Goal: Navigation & Orientation: Find specific page/section

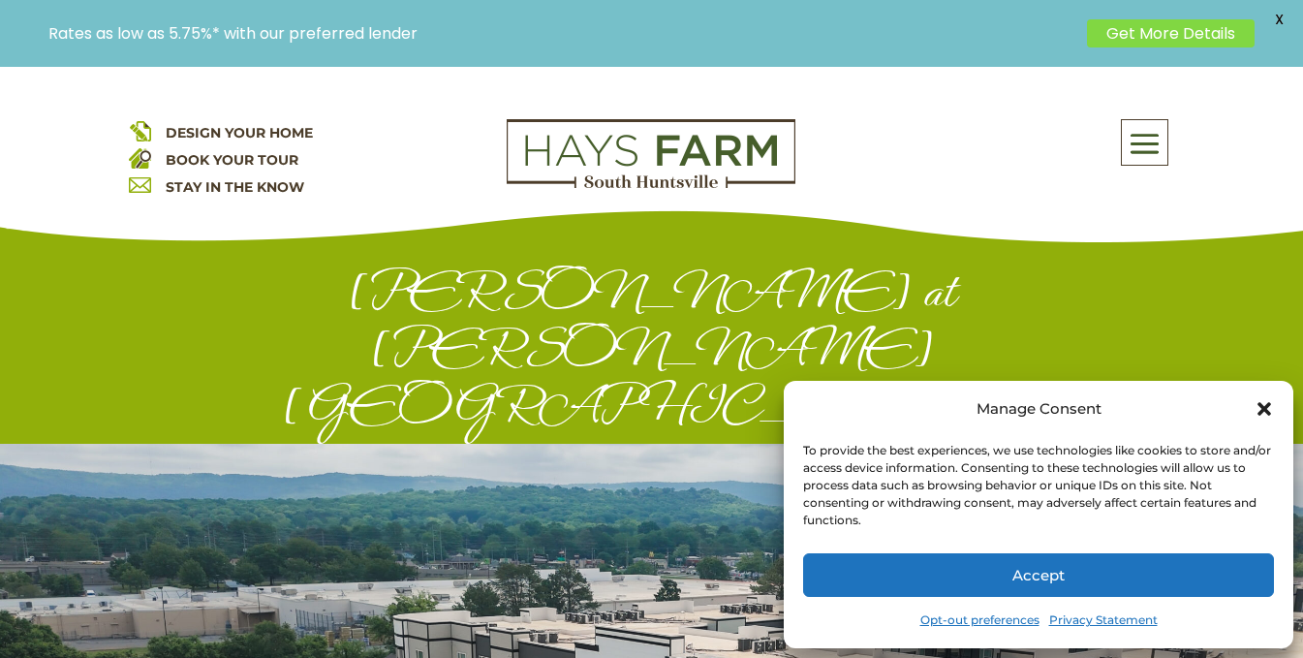
click at [1266, 410] on icon "Close dialog" at bounding box center [1264, 409] width 14 height 14
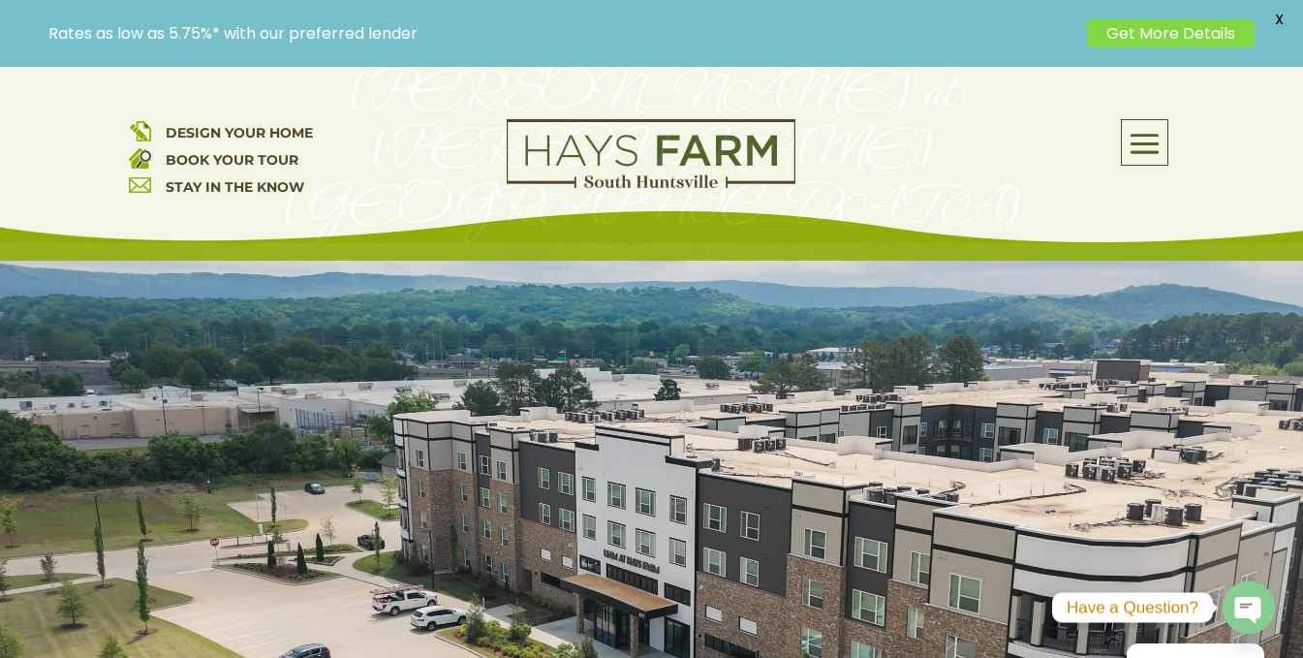
scroll to position [222, 0]
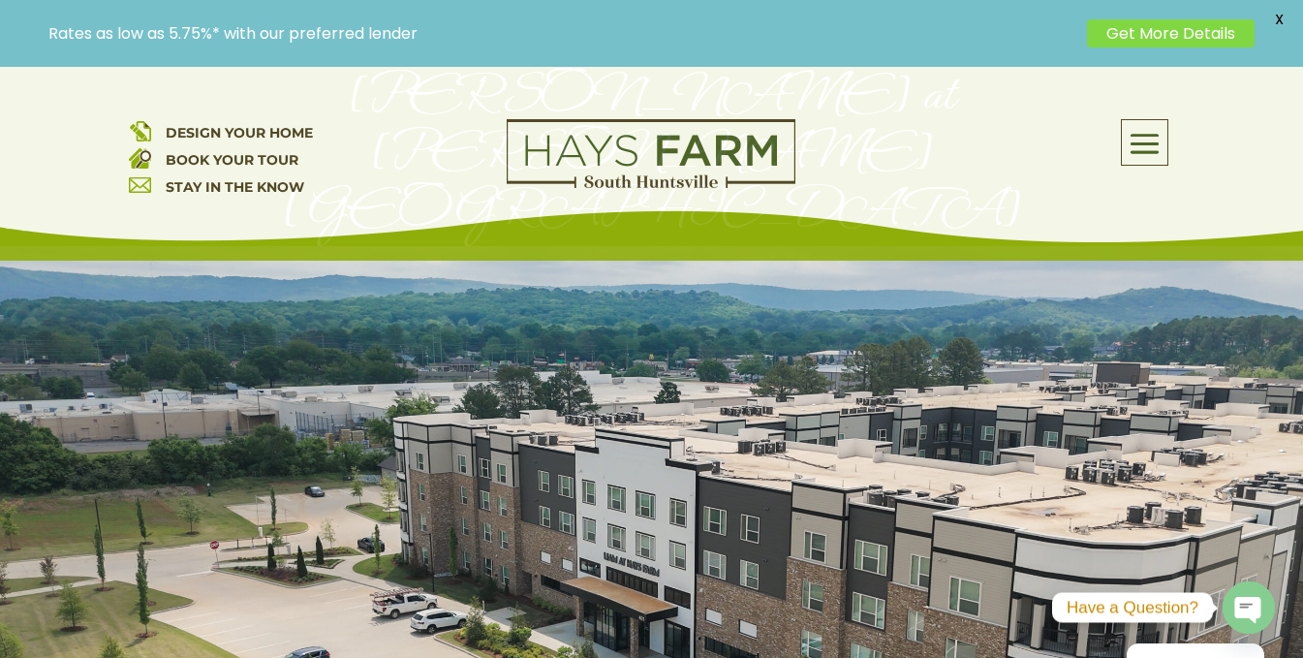
click at [1157, 142] on span at bounding box center [1145, 143] width 46 height 45
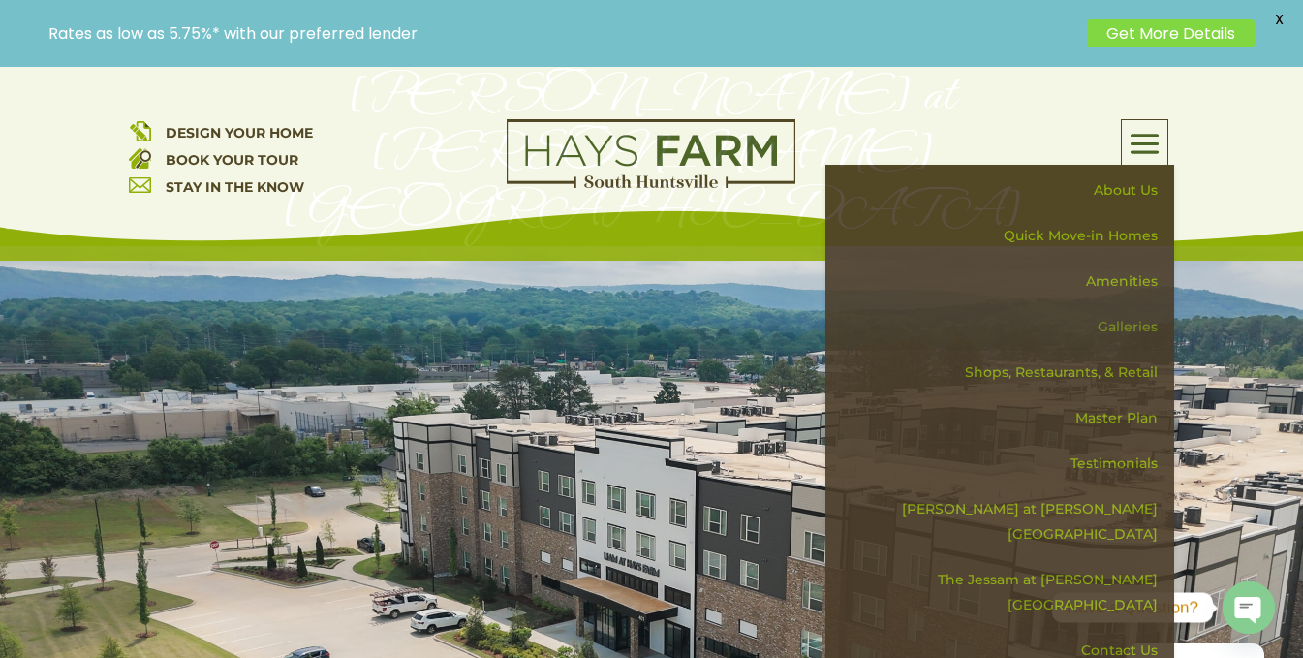
click at [1124, 328] on link "Galleries" at bounding box center [1006, 327] width 335 height 46
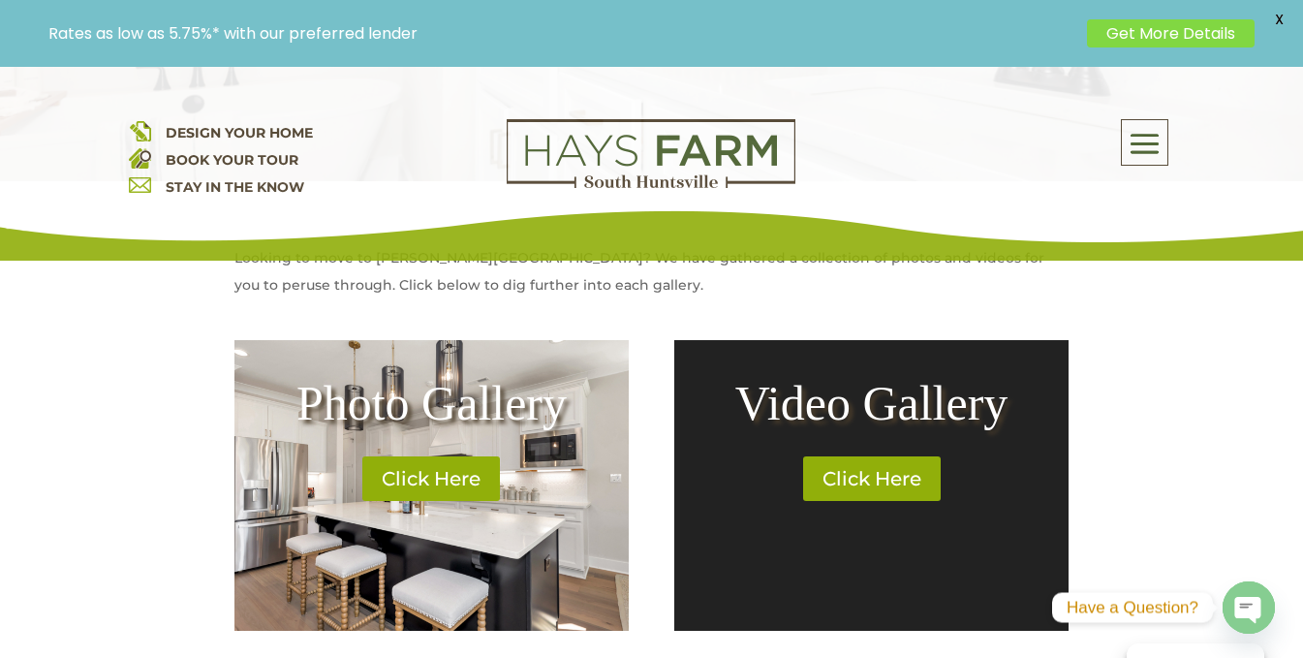
scroll to position [707, 0]
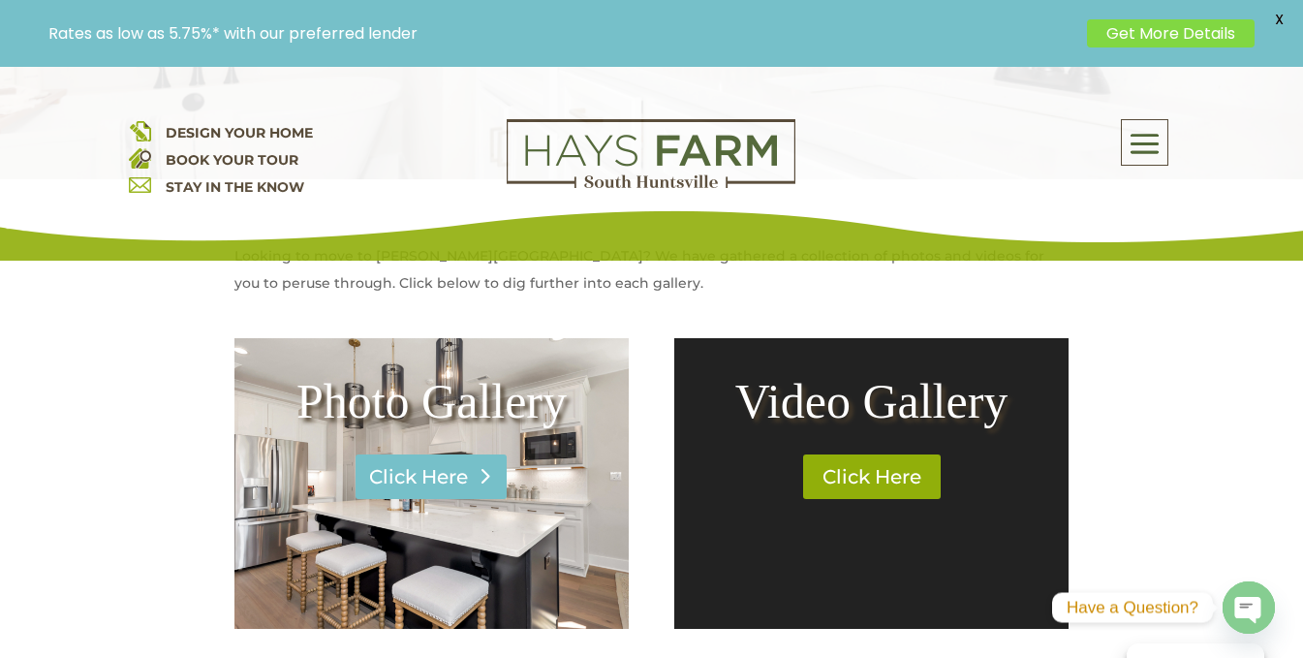
click at [420, 489] on link "Click Here" at bounding box center [430, 476] width 151 height 45
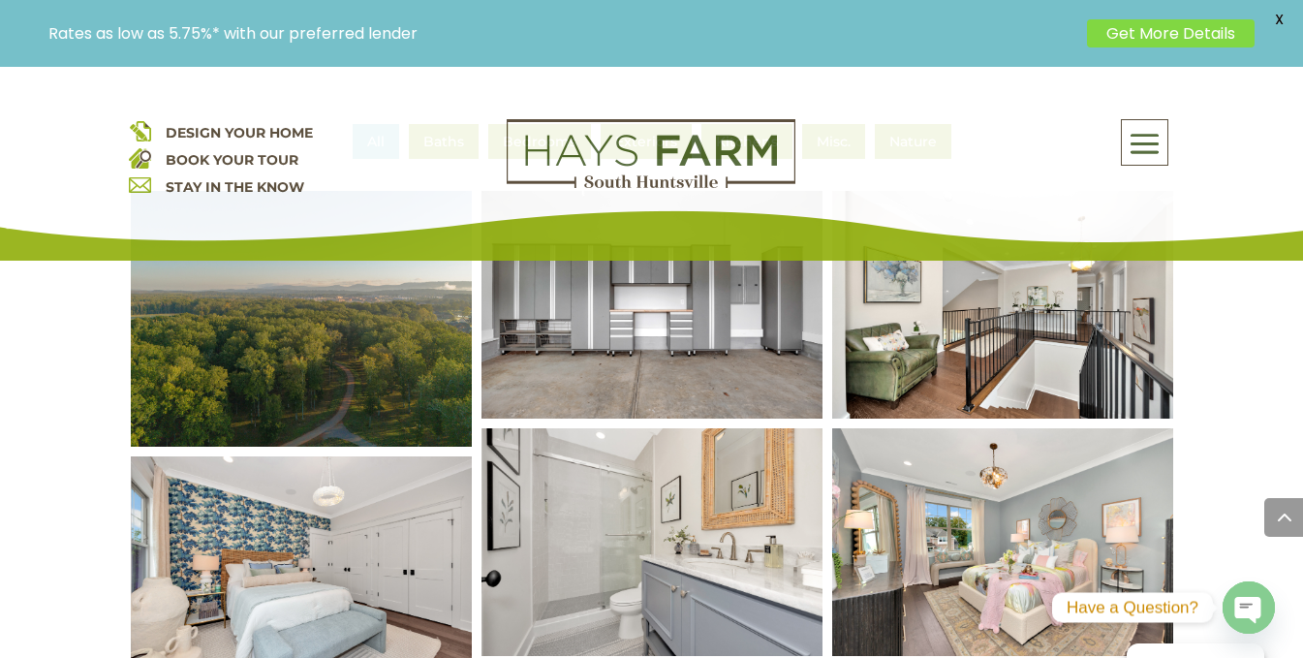
scroll to position [818, 0]
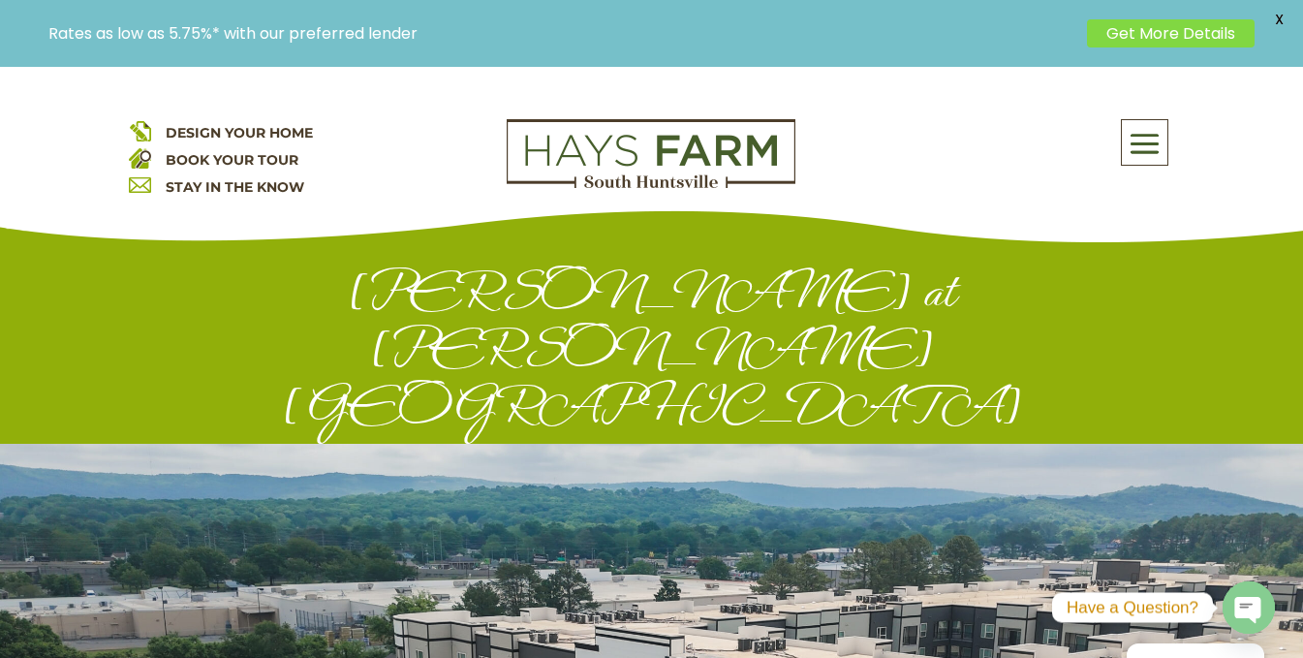
click at [1138, 146] on span at bounding box center [1145, 143] width 46 height 45
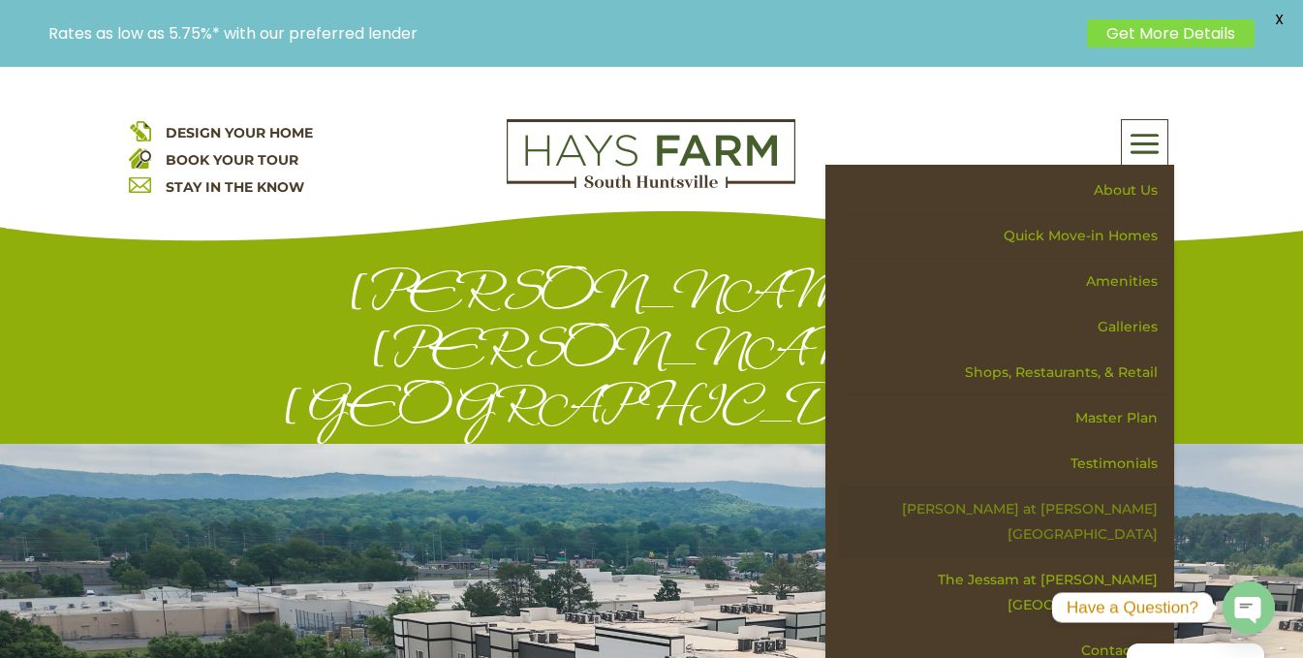
click at [1093, 509] on link "[PERSON_NAME] at [PERSON_NAME][GEOGRAPHIC_DATA]" at bounding box center [1006, 521] width 335 height 71
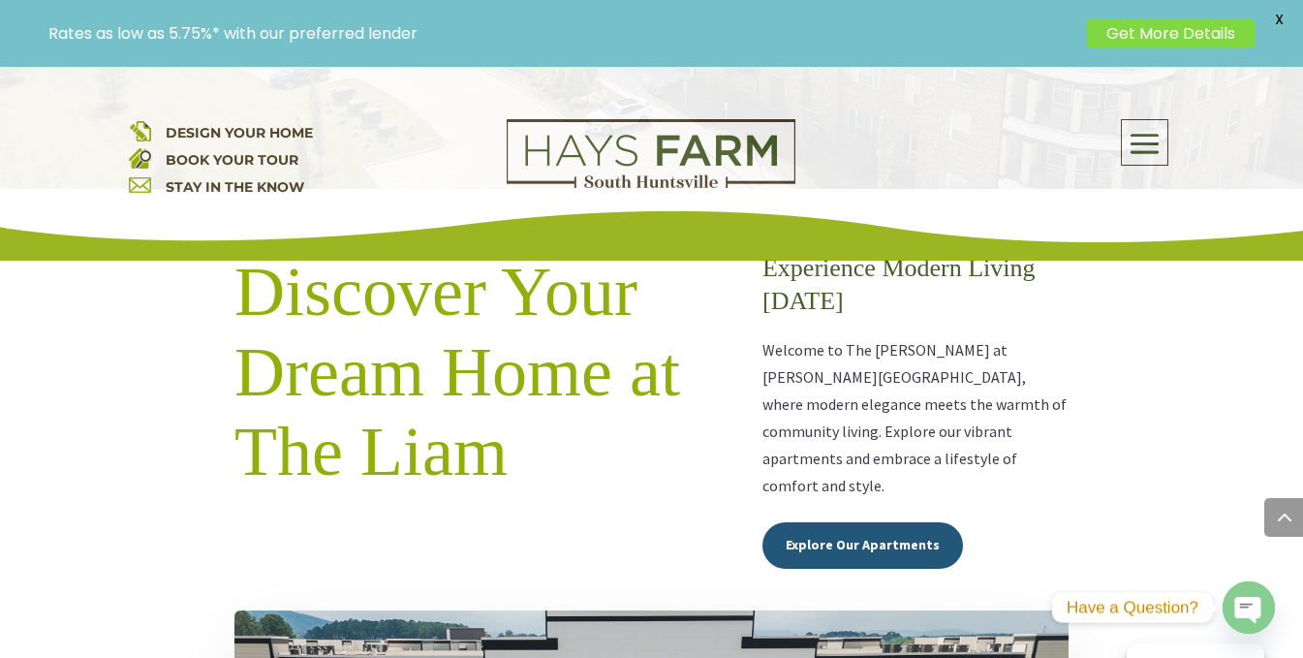
scroll to position [781, 0]
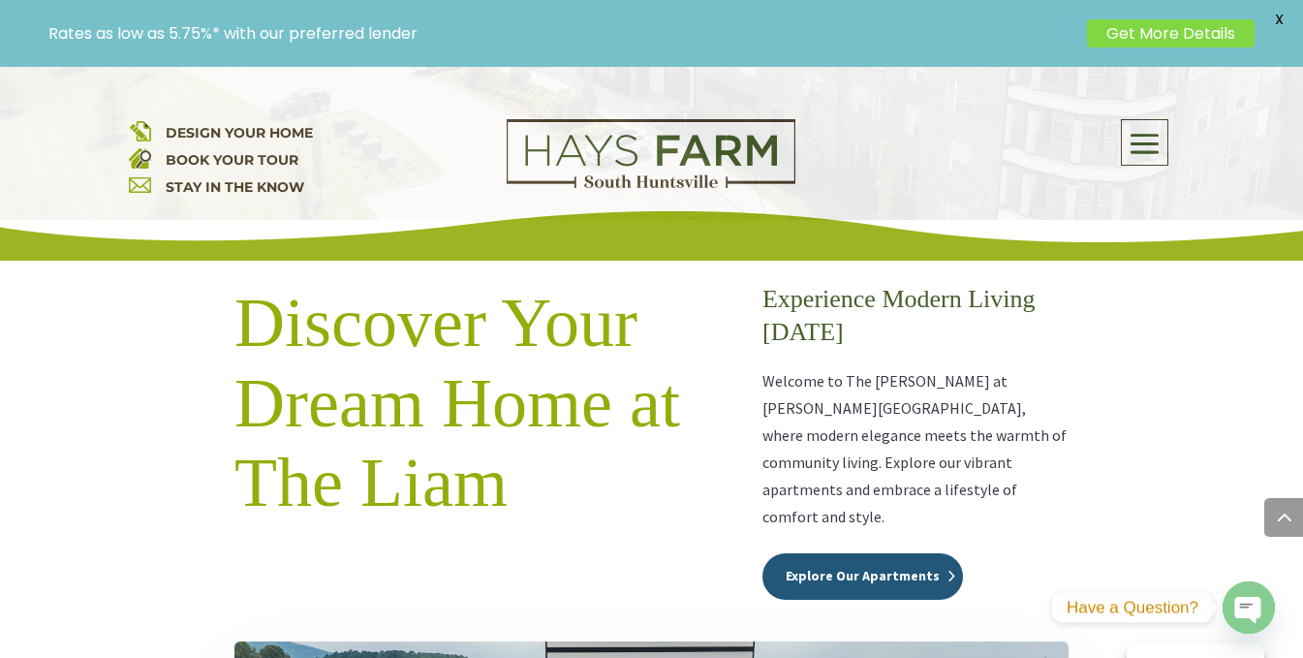
click at [914, 553] on link "Explore Our Apartments" at bounding box center [862, 576] width 201 height 46
